Goal: Task Accomplishment & Management: Manage account settings

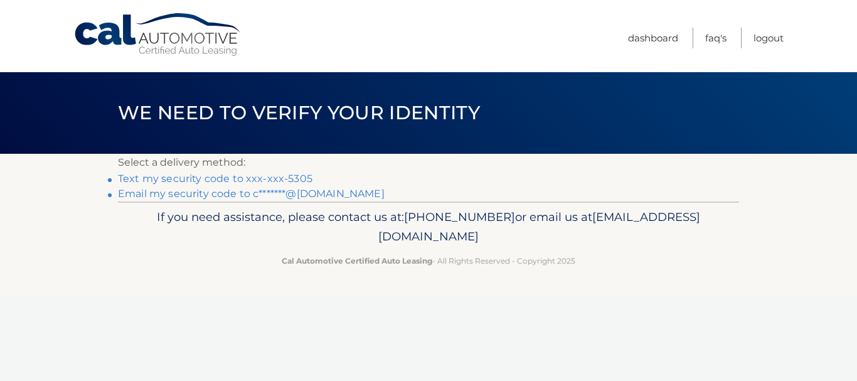
click at [278, 179] on link "Text my security code to xxx-xxx-5305" at bounding box center [215, 178] width 194 height 12
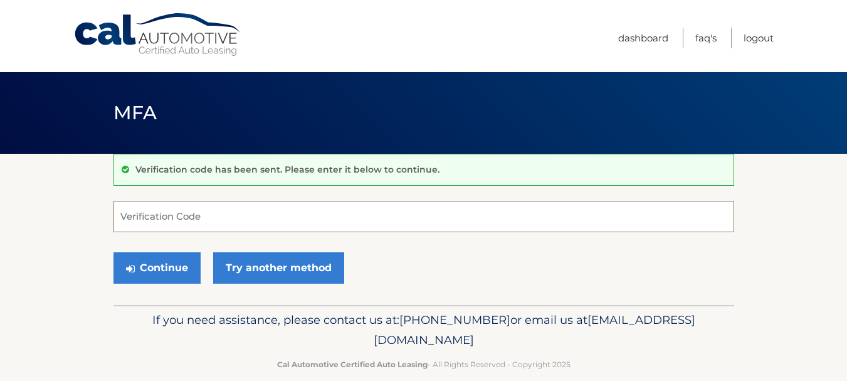
click at [243, 221] on input "Verification Code" at bounding box center [423, 216] width 621 height 31
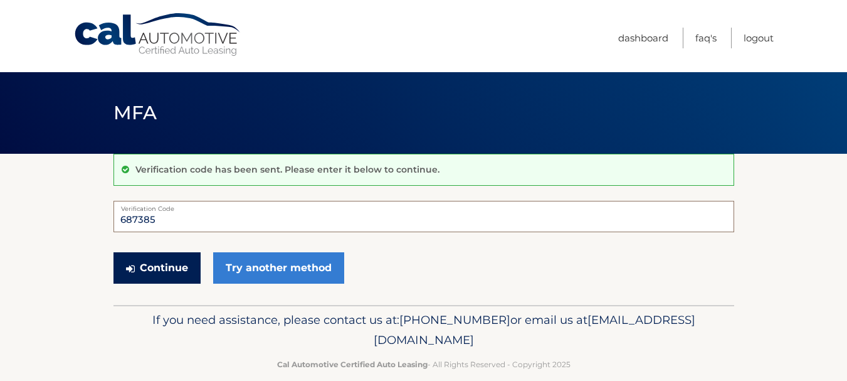
type input "687385"
click at [174, 268] on button "Continue" at bounding box center [156, 267] width 87 height 31
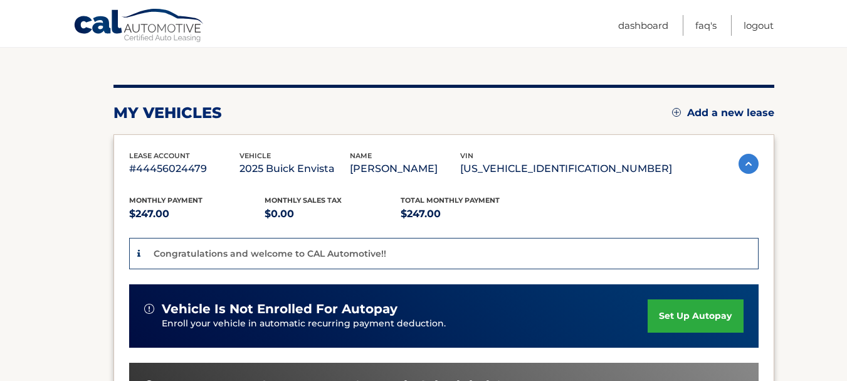
scroll to position [188, 0]
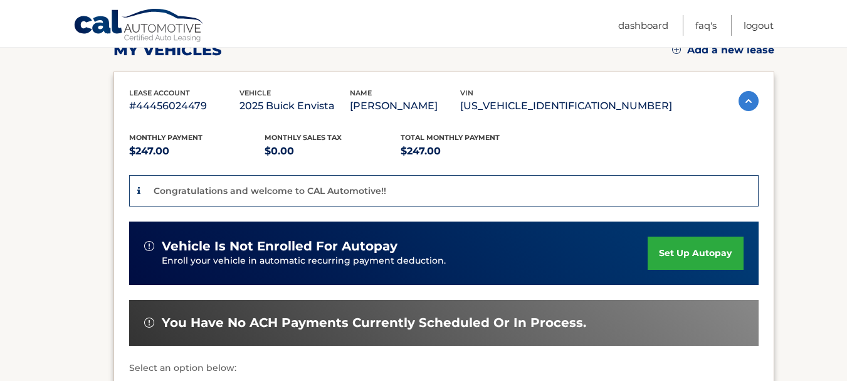
click at [663, 258] on link "set up autopay" at bounding box center [695, 252] width 95 height 33
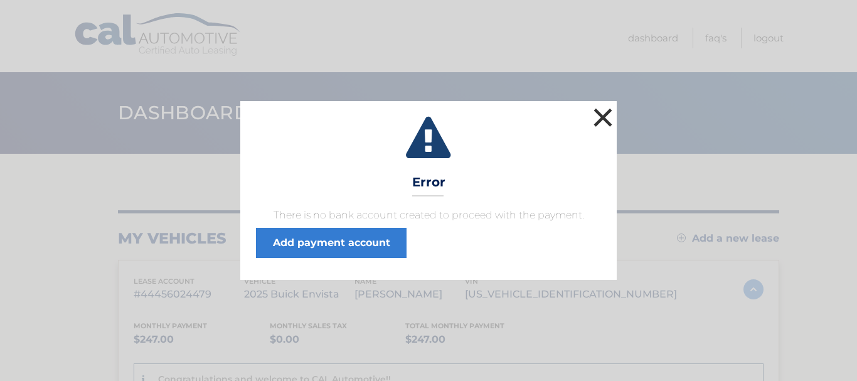
click at [603, 118] on button "×" at bounding box center [602, 117] width 25 height 25
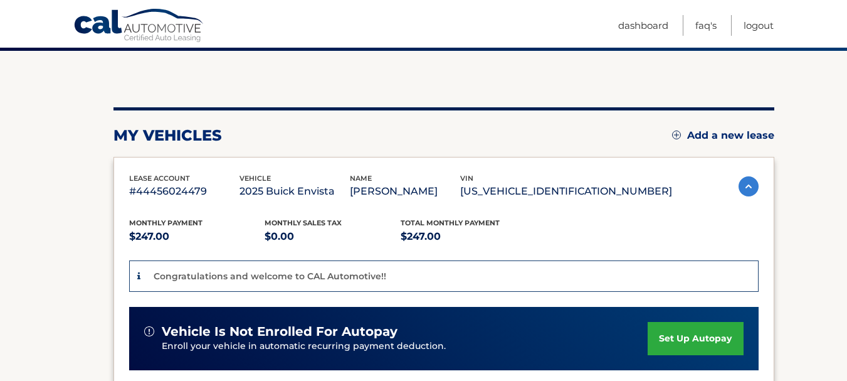
scroll to position [125, 0]
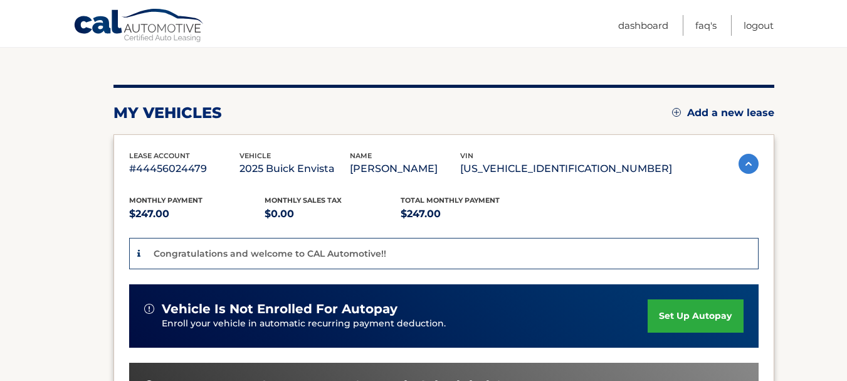
click at [678, 308] on link "set up autopay" at bounding box center [695, 315] width 95 height 33
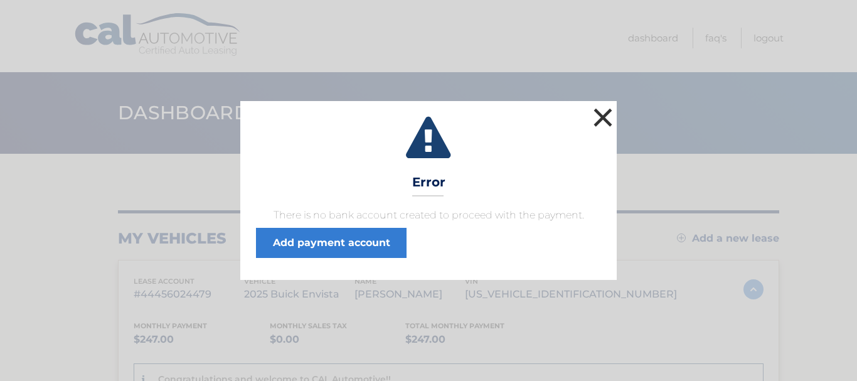
click at [601, 119] on button "×" at bounding box center [602, 117] width 25 height 25
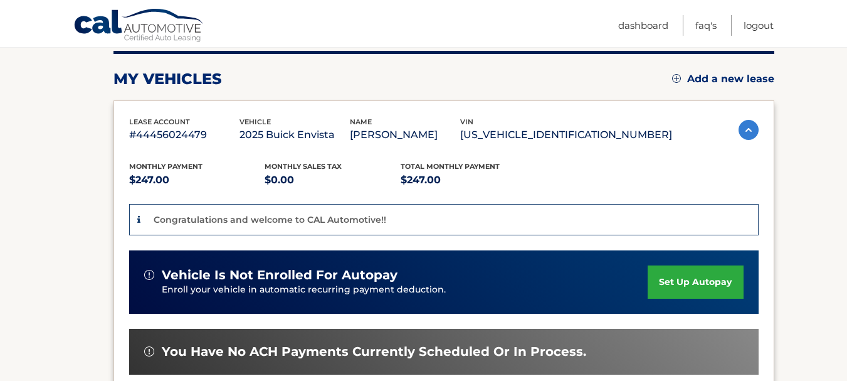
scroll to position [188, 0]
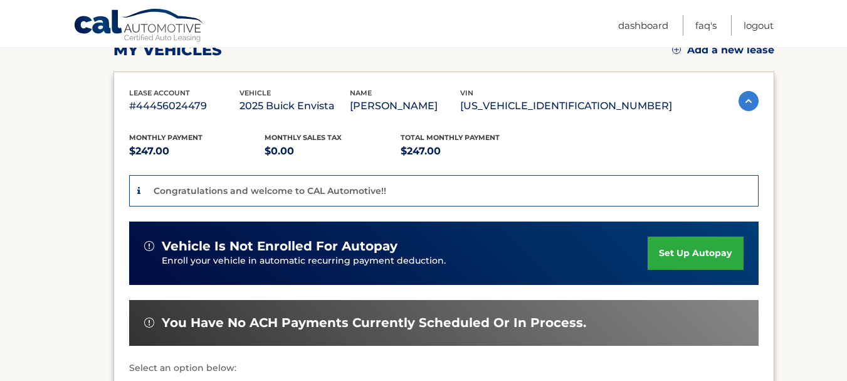
click at [669, 256] on link "set up autopay" at bounding box center [695, 252] width 95 height 33
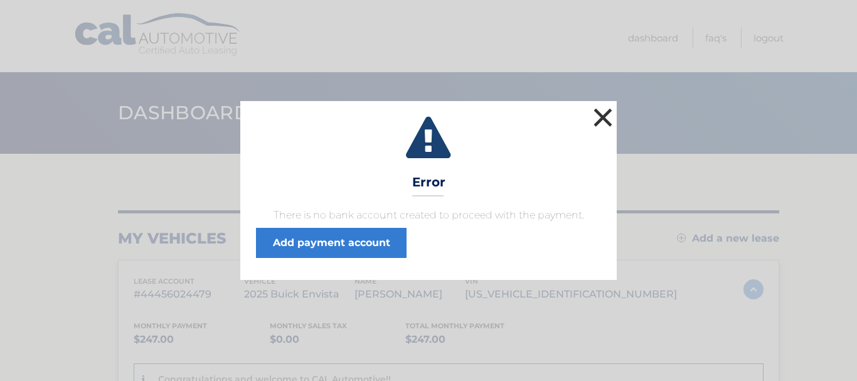
click at [603, 113] on button "×" at bounding box center [602, 117] width 25 height 25
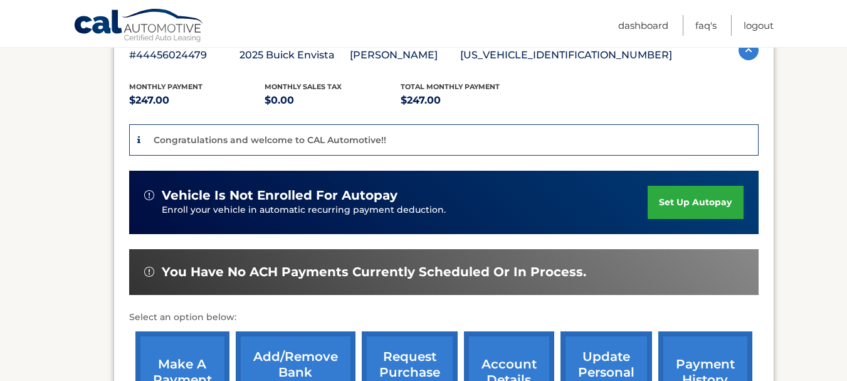
scroll to position [301, 0]
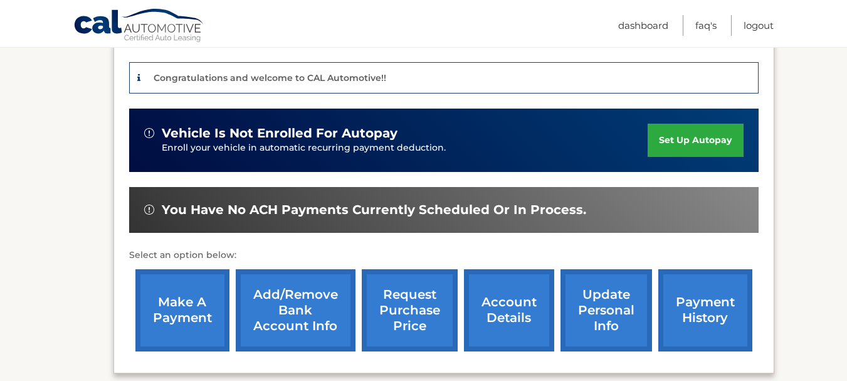
click at [683, 142] on link "set up autopay" at bounding box center [695, 140] width 95 height 33
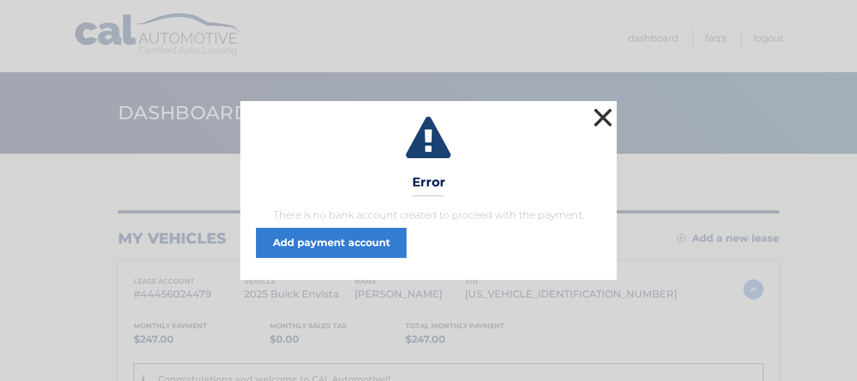
click at [599, 117] on button "×" at bounding box center [602, 117] width 25 height 25
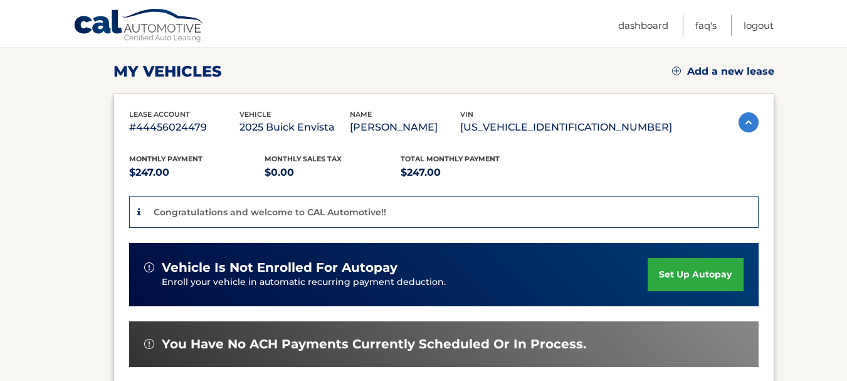
scroll to position [188, 0]
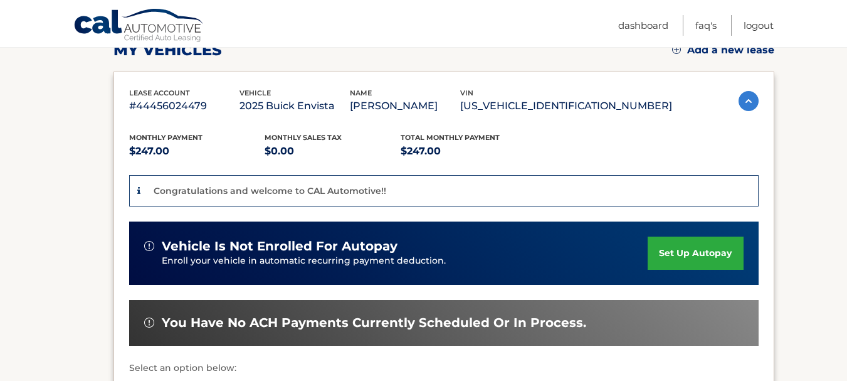
click at [690, 251] on link "set up autopay" at bounding box center [695, 252] width 95 height 33
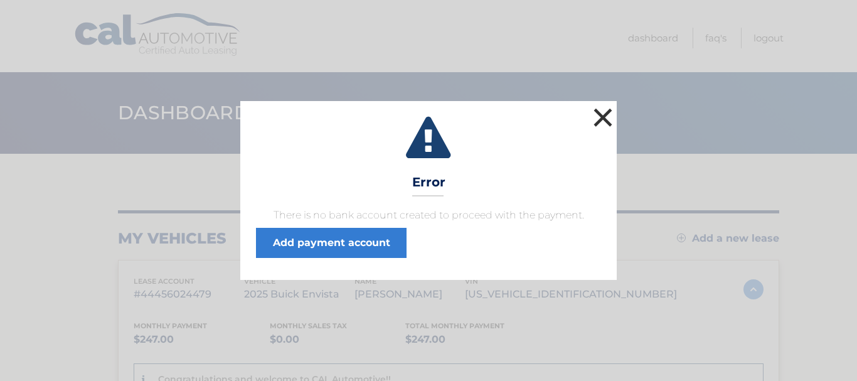
click at [602, 117] on button "×" at bounding box center [602, 117] width 25 height 25
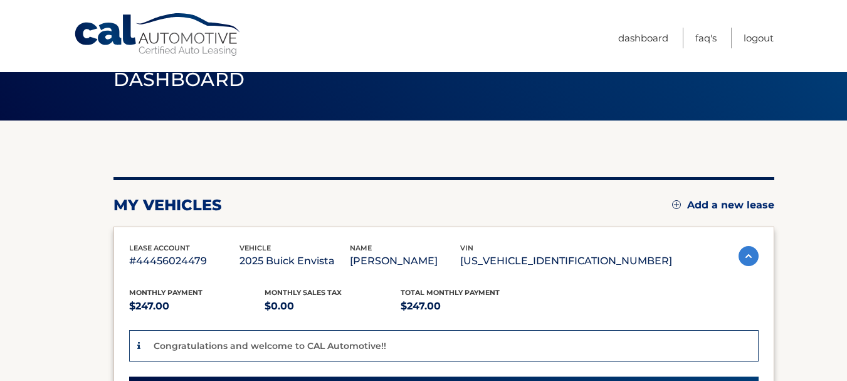
scroll to position [125, 0]
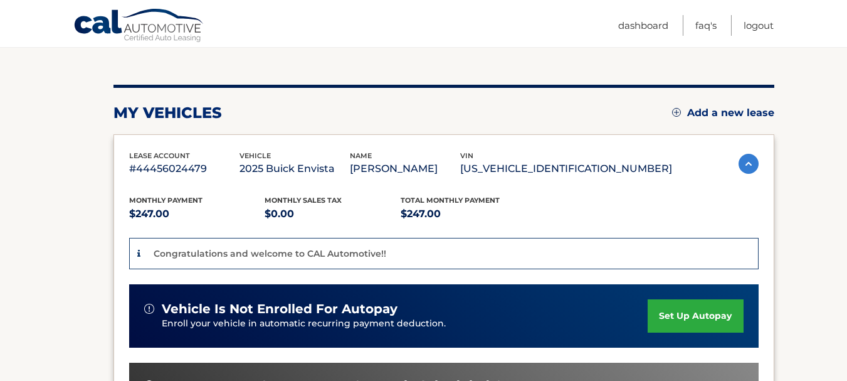
click at [689, 314] on link "set up autopay" at bounding box center [695, 315] width 95 height 33
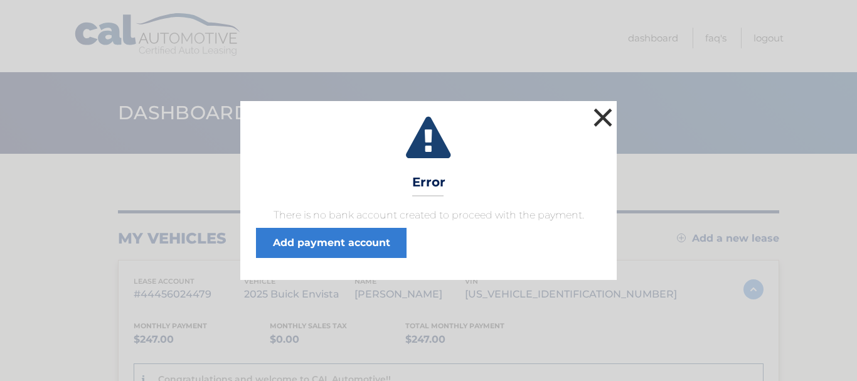
click at [603, 115] on button "×" at bounding box center [602, 117] width 25 height 25
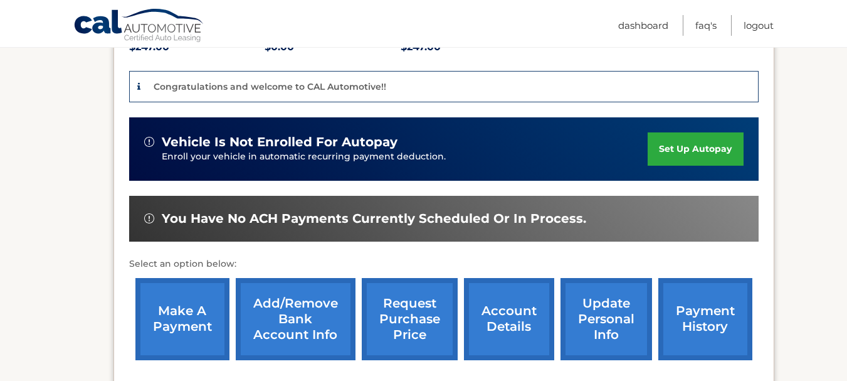
scroll to position [314, 0]
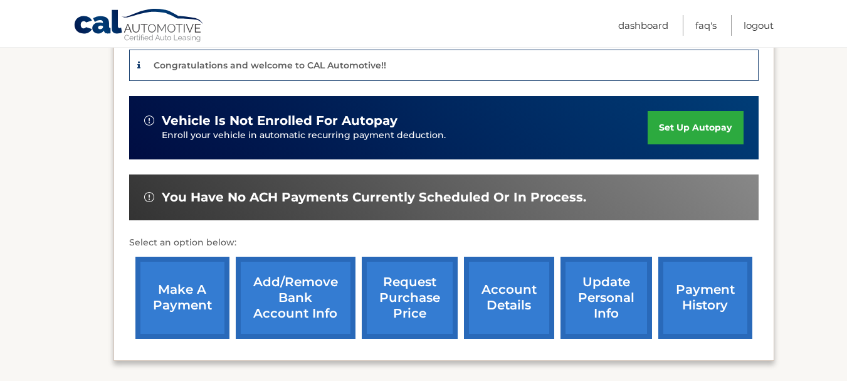
click at [268, 281] on link "Add/Remove bank account info" at bounding box center [296, 297] width 120 height 82
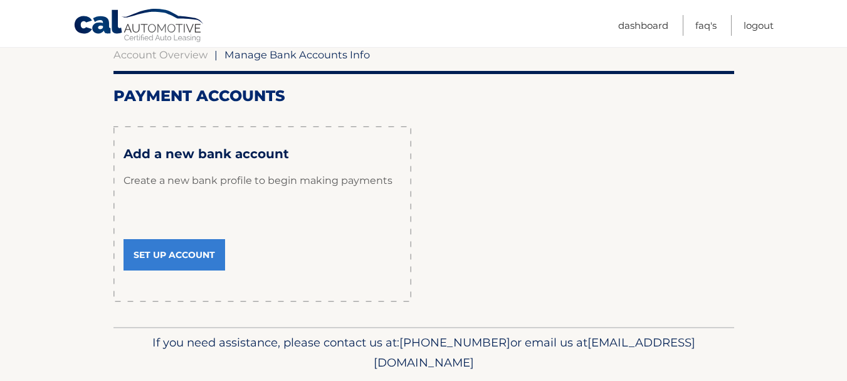
scroll to position [107, 0]
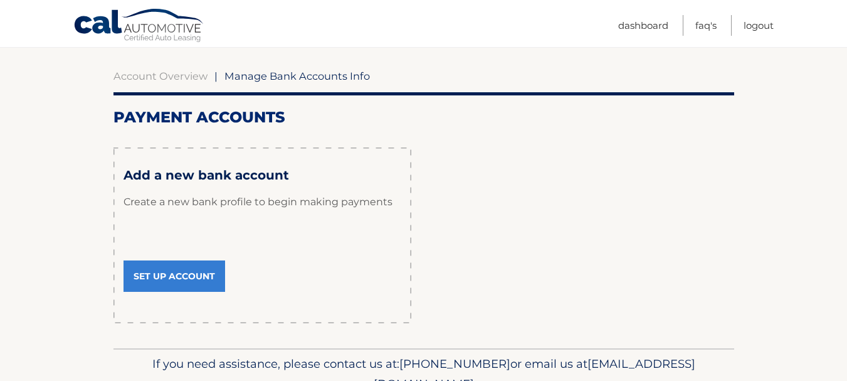
click at [171, 277] on link "Set Up Account" at bounding box center [175, 275] width 102 height 31
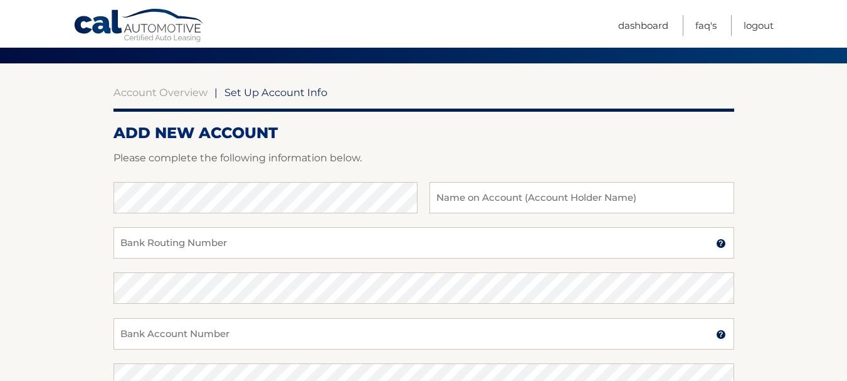
scroll to position [63, 0]
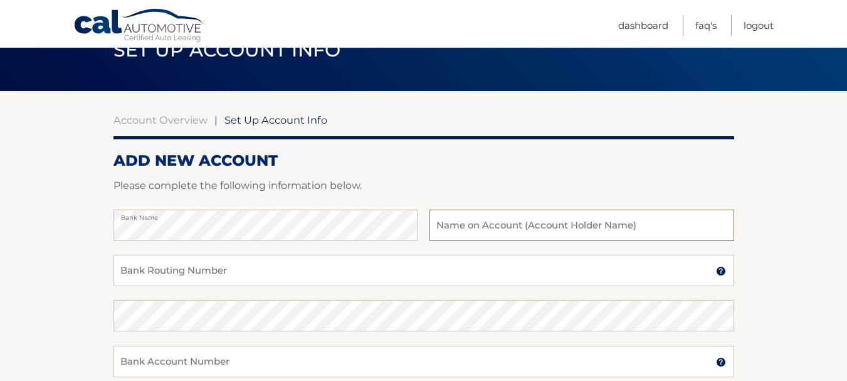
click at [462, 226] on input "text" at bounding box center [582, 224] width 304 height 31
type input "Edwina Karczewski"
click at [243, 269] on input "Bank Routing Number" at bounding box center [423, 270] width 621 height 31
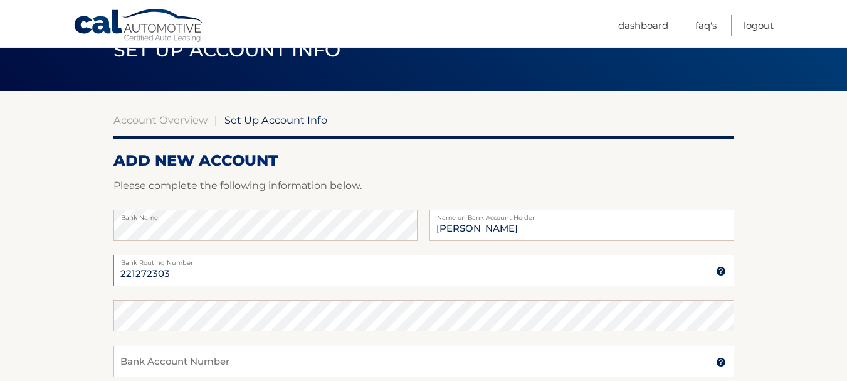
type input "221272303"
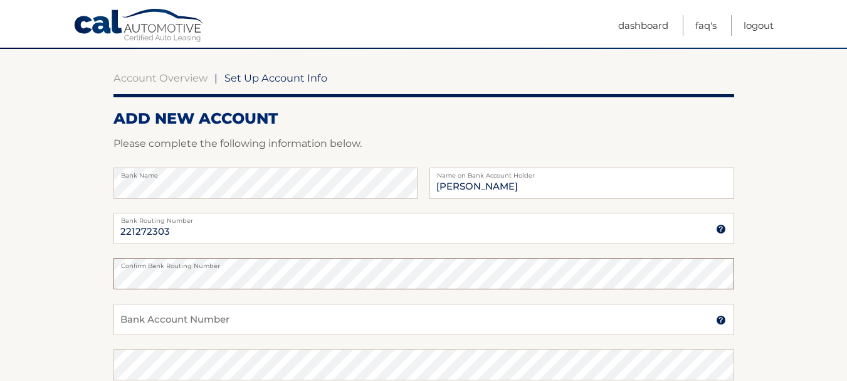
scroll to position [125, 0]
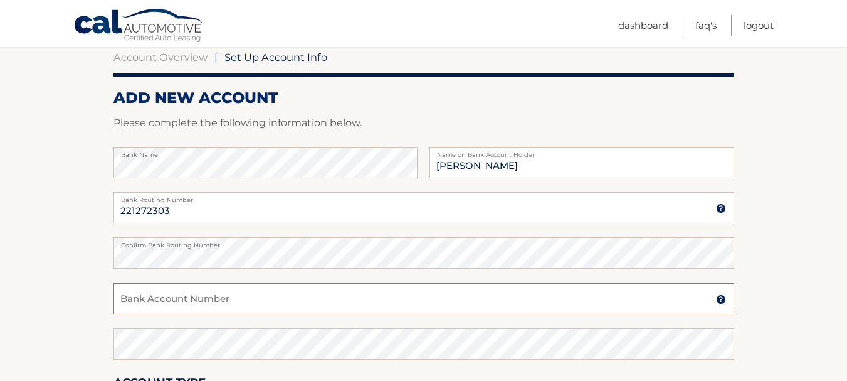
click at [236, 302] on input "Bank Account Number" at bounding box center [423, 298] width 621 height 31
type input "880454962"
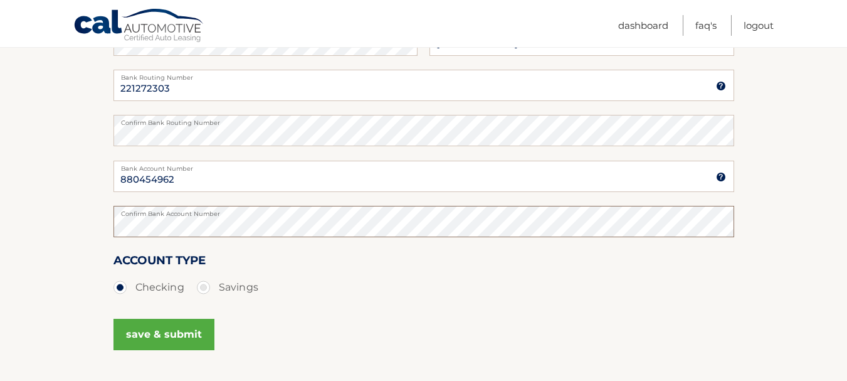
scroll to position [251, 0]
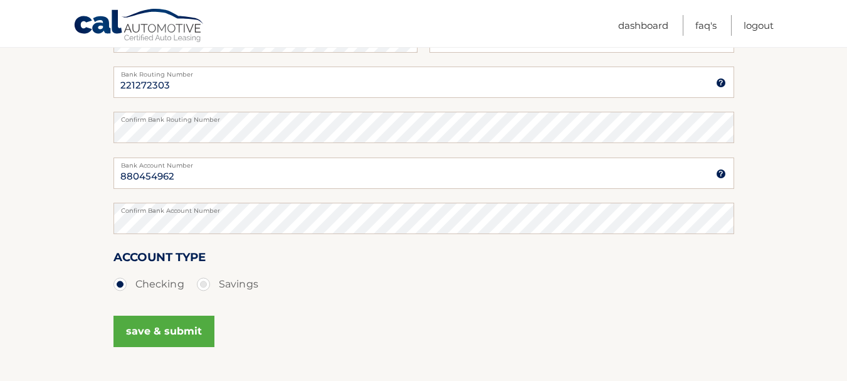
click at [181, 332] on button "save & submit" at bounding box center [163, 330] width 101 height 31
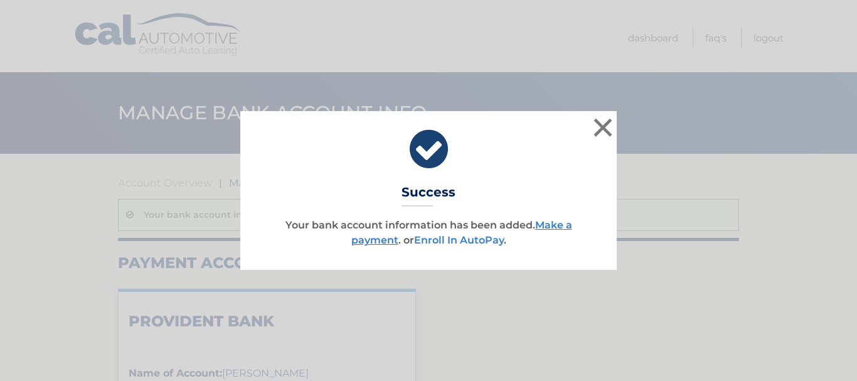
click at [466, 239] on link "Enroll In AutoPay" at bounding box center [459, 240] width 90 height 12
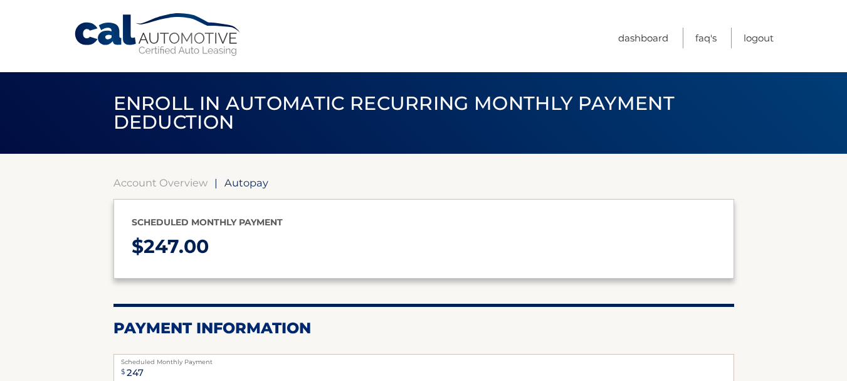
select select "YWUxNDU2NWYtYzVhNS00YTNhLTlmODMtNTYzNmIwYjZiODVk"
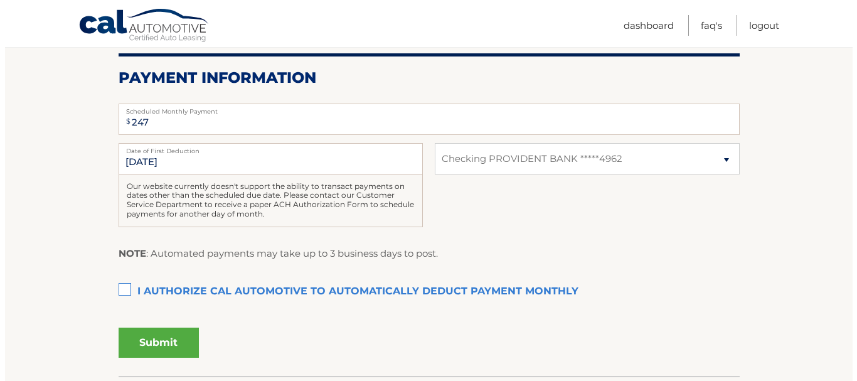
scroll to position [251, 0]
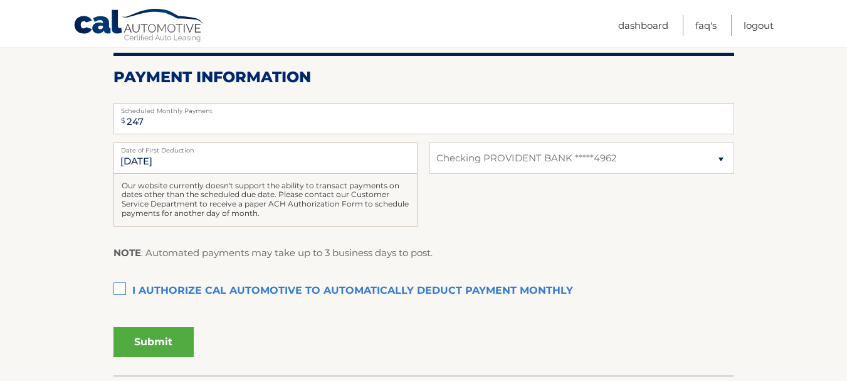
click at [122, 290] on label "I authorize cal automotive to automatically deduct payment monthly This checkbo…" at bounding box center [423, 290] width 621 height 25
click at [0, 0] on input "I authorize cal automotive to automatically deduct payment monthly This checkbo…" at bounding box center [0, 0] width 0 height 0
click at [159, 343] on button "Submit" at bounding box center [153, 342] width 80 height 30
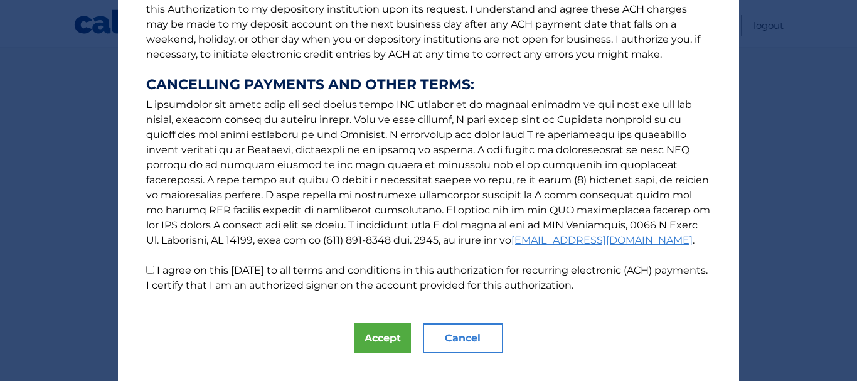
scroll to position [212, 0]
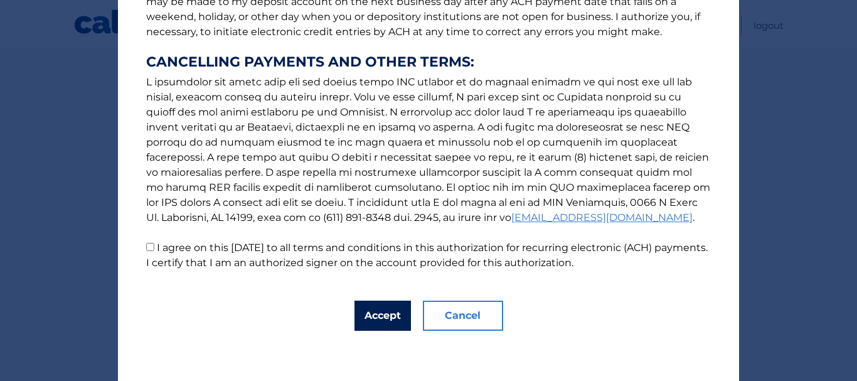
click at [386, 317] on button "Accept" at bounding box center [382, 315] width 56 height 30
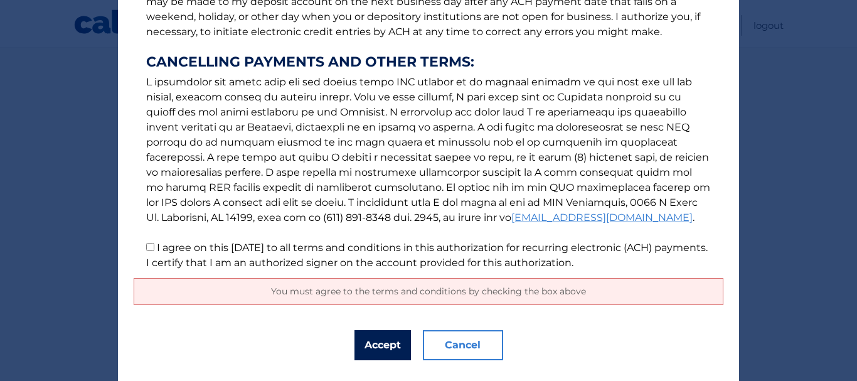
click at [380, 343] on button "Accept" at bounding box center [382, 345] width 56 height 30
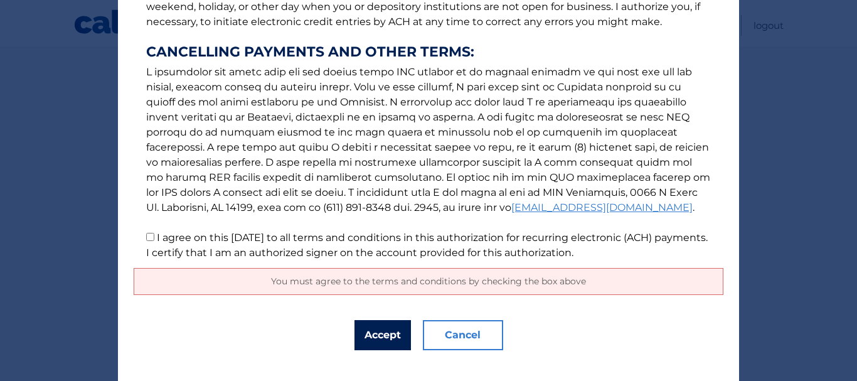
scroll to position [241, 0]
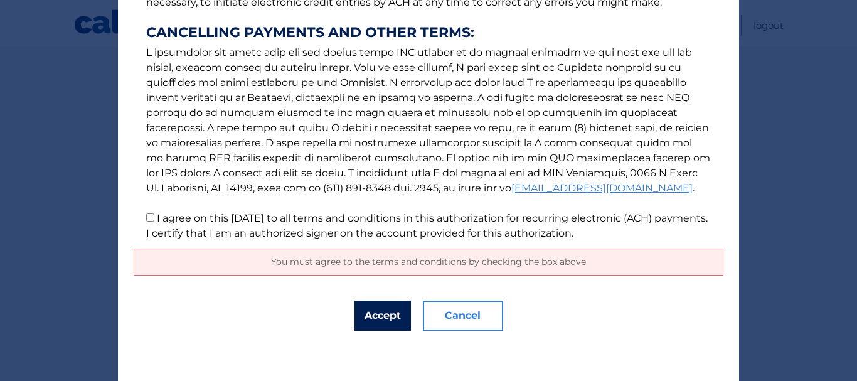
click at [386, 312] on button "Accept" at bounding box center [382, 315] width 56 height 30
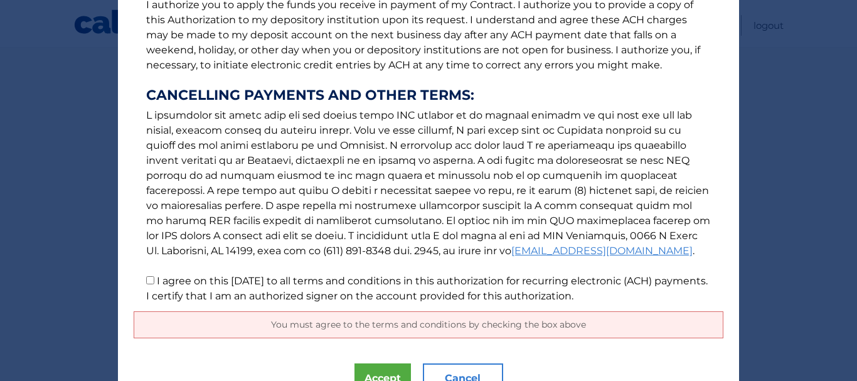
click at [149, 283] on input "I agree on this [DATE] to all terms and conditions in this authorization for re…" at bounding box center [150, 280] width 8 height 8
checkbox input "true"
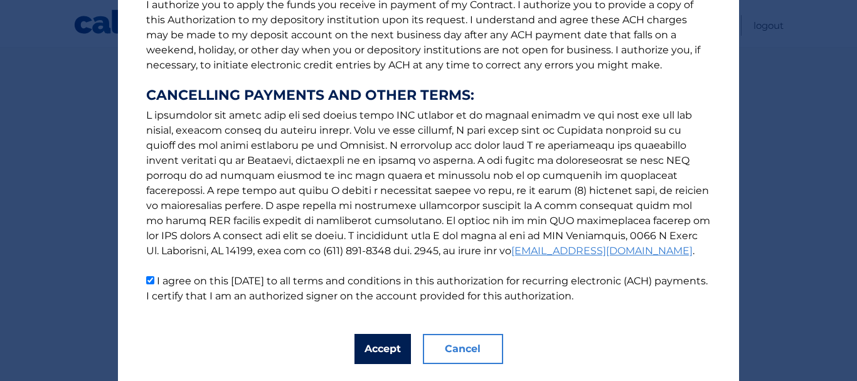
click at [383, 351] on button "Accept" at bounding box center [382, 349] width 56 height 30
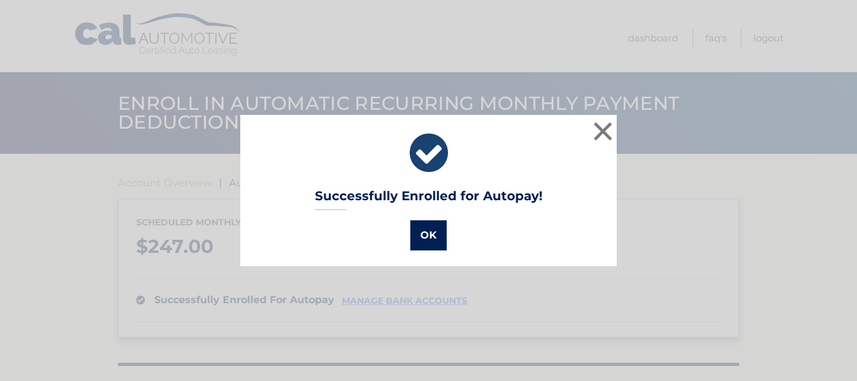
click at [428, 233] on button "OK" at bounding box center [428, 235] width 36 height 30
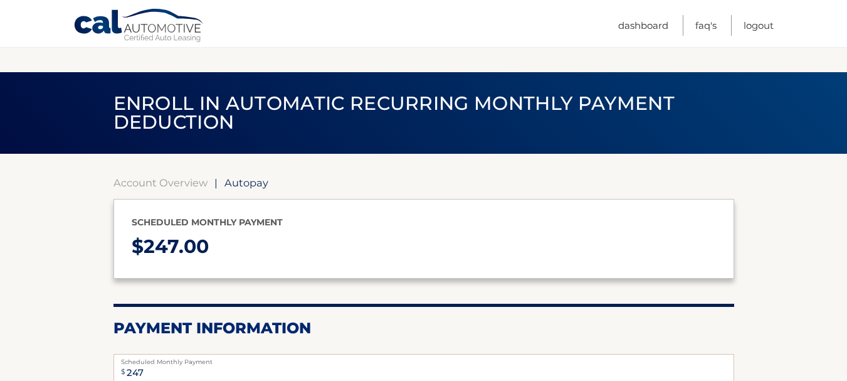
select select "YWUxNDU2NWYtYzVhNS00YTNhLTlmODMtNTYzNmIwYjZiODVk"
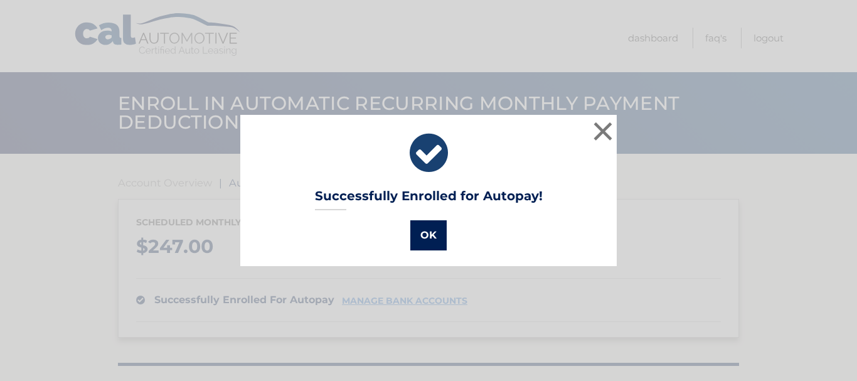
click at [432, 240] on button "OK" at bounding box center [428, 235] width 36 height 30
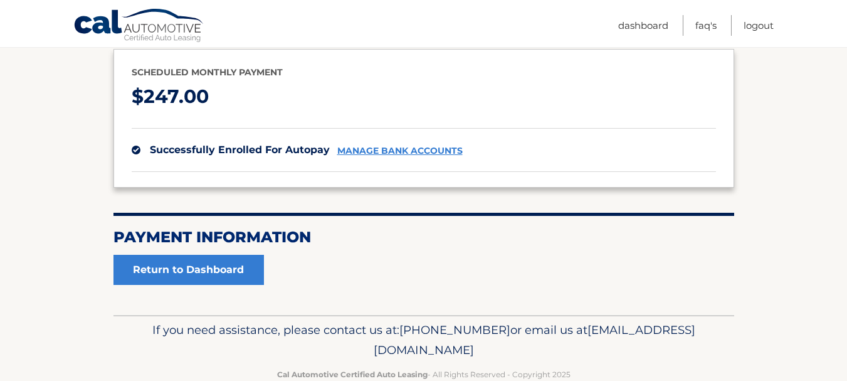
scroll to position [179, 0]
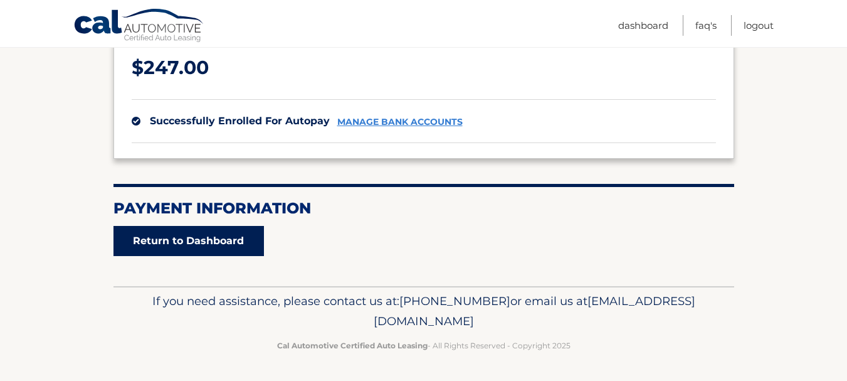
click at [223, 248] on link "Return to Dashboard" at bounding box center [188, 241] width 150 height 30
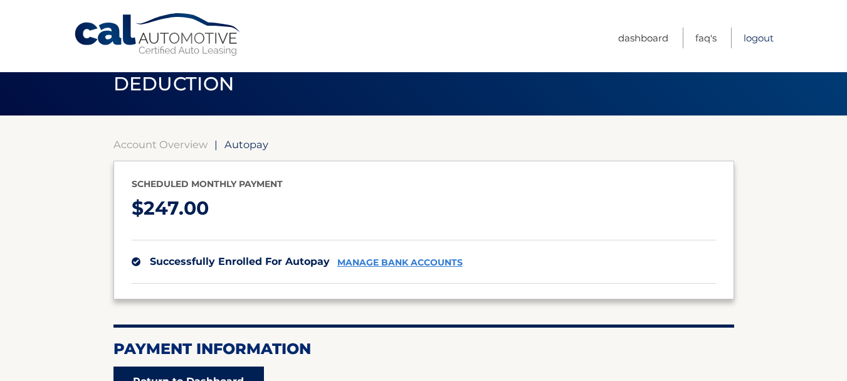
scroll to position [0, 0]
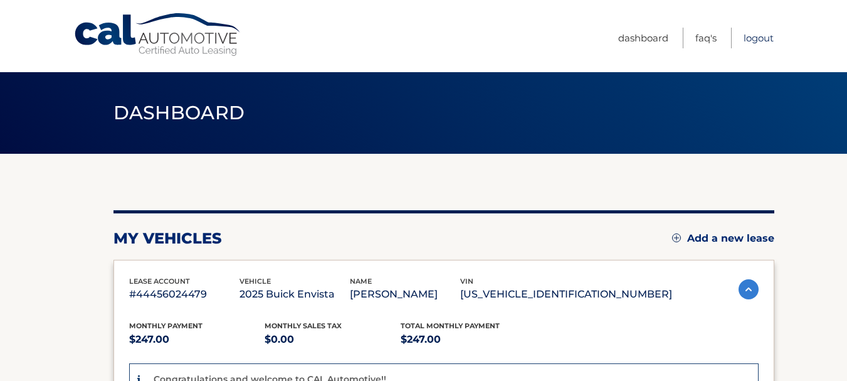
click at [757, 38] on link "Logout" at bounding box center [759, 38] width 30 height 21
